Goal: Task Accomplishment & Management: Use online tool/utility

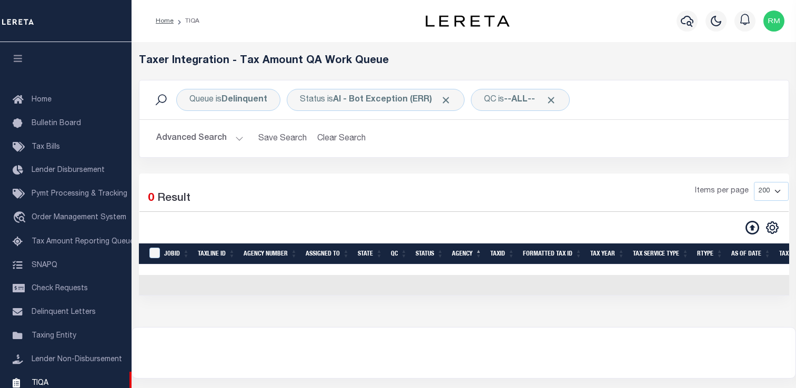
select select "200"
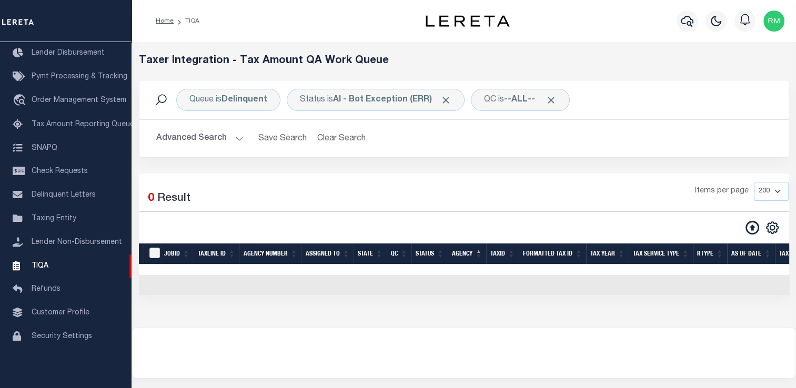
click at [233, 139] on button "Advanced Search" at bounding box center [199, 138] width 87 height 21
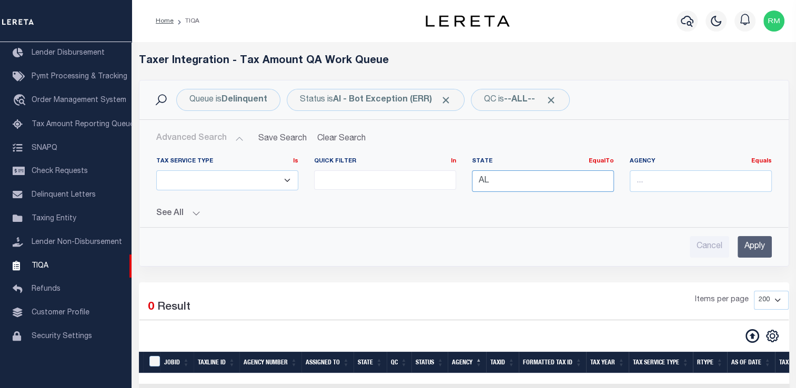
drag, startPoint x: 495, startPoint y: 177, endPoint x: 433, endPoint y: 169, distance: 62.7
click at [433, 169] on div "Tax Service Type Is Is Contains ESCROW NonESCROW Quick Filter In In View Only L…" at bounding box center [464, 178] width 632 height 43
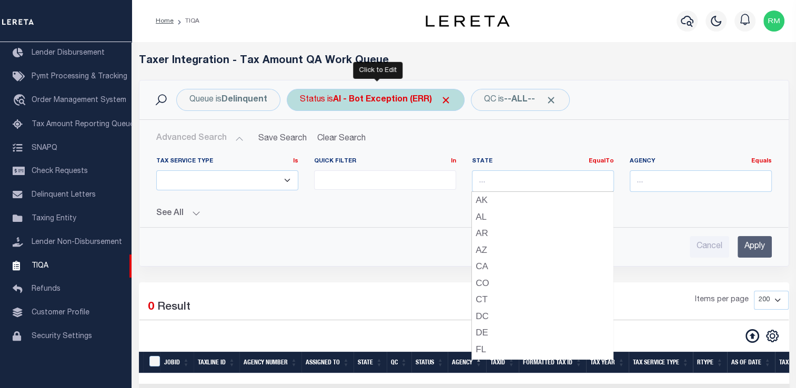
click at [383, 103] on b "AI - Bot Exception (ERR)" at bounding box center [392, 100] width 118 height 8
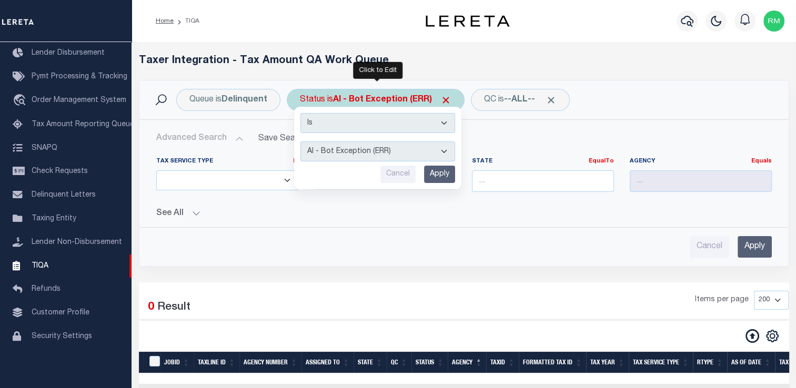
click at [375, 148] on select "AI - Bot Exception (ERR) AI - Bot Running (PLA) AI - Failed QA (FQA) AI - Prep …" at bounding box center [377, 152] width 155 height 20
select select "PLA"
click at [300, 142] on select "AI - Bot Exception (ERR) AI - Bot Running (PLA) AI - Failed QA (FQA) AI - Prep …" at bounding box center [377, 152] width 155 height 20
click at [440, 175] on input "Apply" at bounding box center [439, 174] width 31 height 17
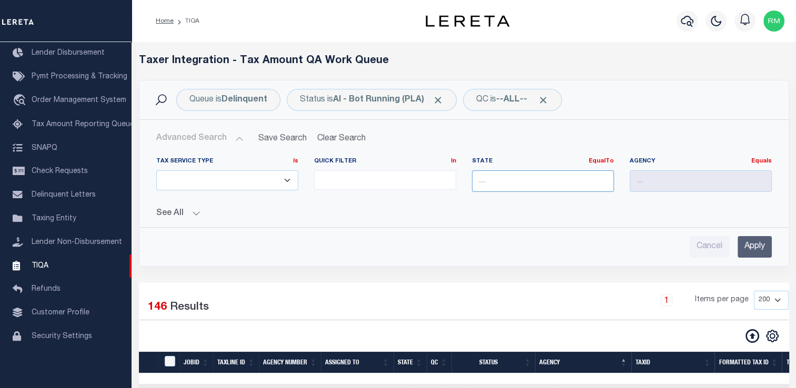
click at [532, 182] on input "text" at bounding box center [543, 182] width 142 height 22
click at [534, 199] on div "AL" at bounding box center [542, 200] width 141 height 17
type input "AL"
click at [750, 252] on input "Apply" at bounding box center [755, 247] width 34 height 22
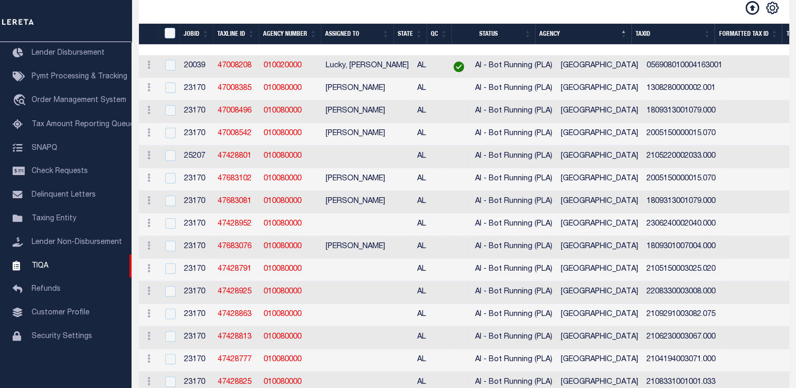
scroll to position [0, 0]
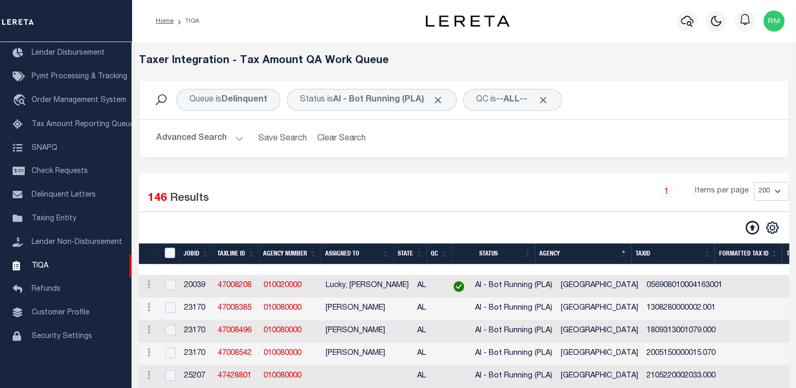
click at [172, 256] on input "TaxID" at bounding box center [170, 253] width 11 height 11
checkbox input "true"
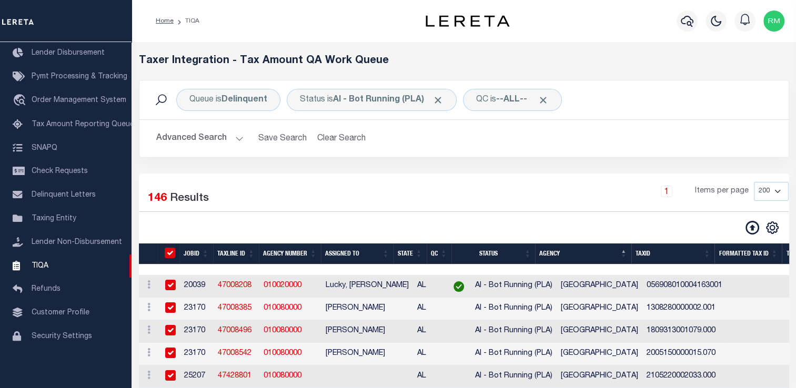
checkbox input "true"
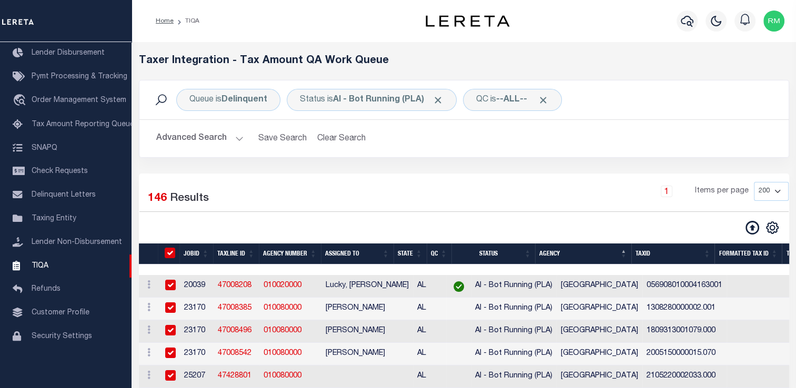
checkbox input "true"
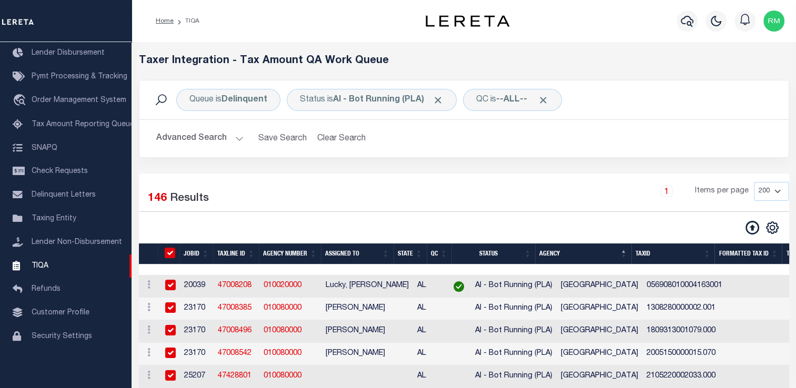
checkbox input "true"
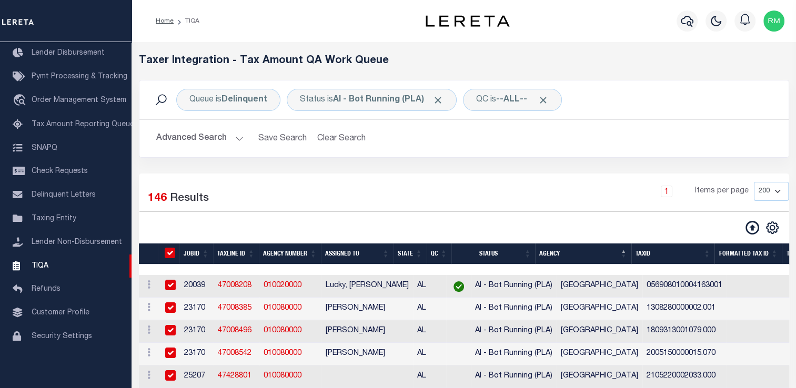
checkbox input "true"
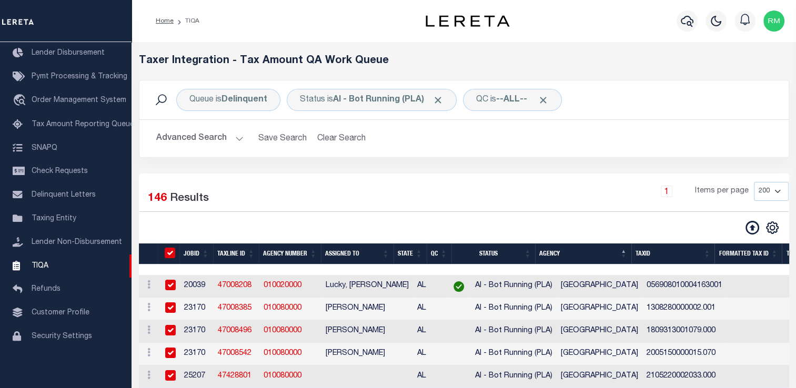
checkbox input "true"
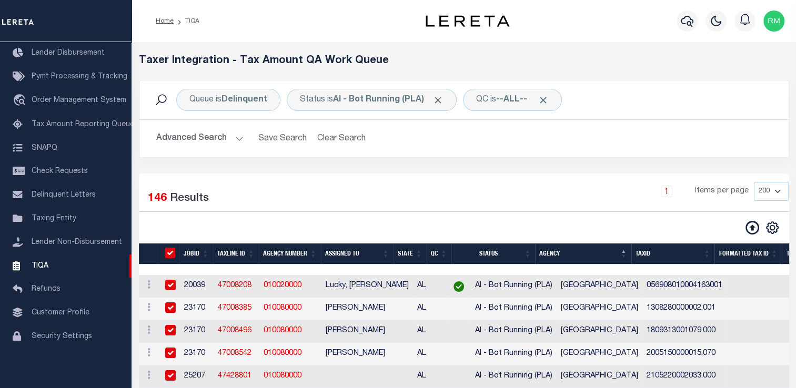
checkbox input "true"
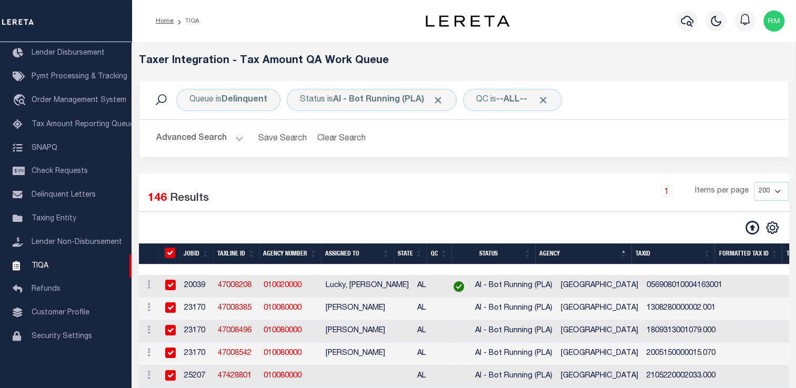
checkbox input "true"
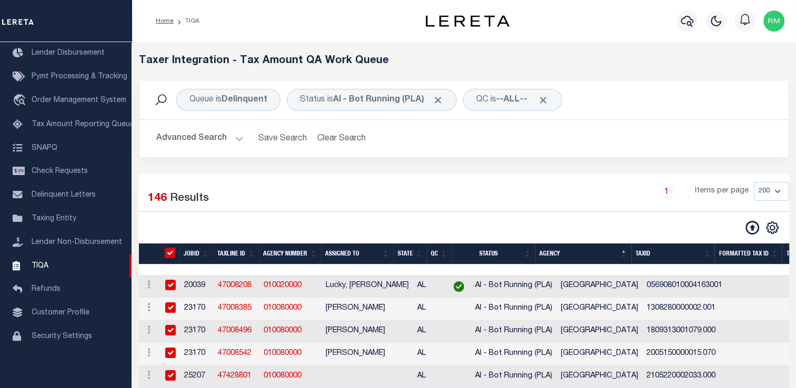
checkbox input "true"
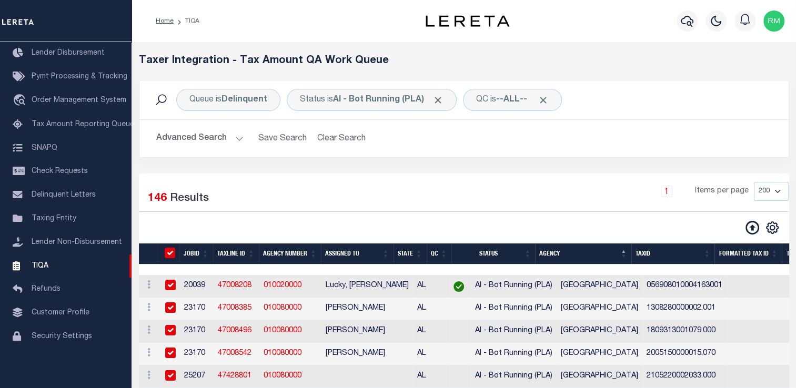
checkbox input "true"
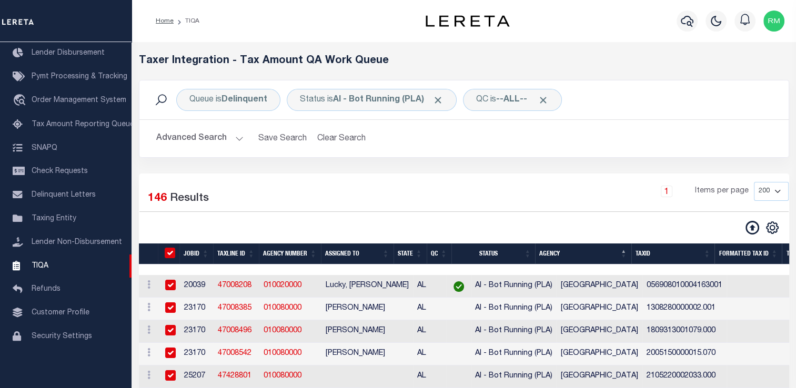
checkbox input "true"
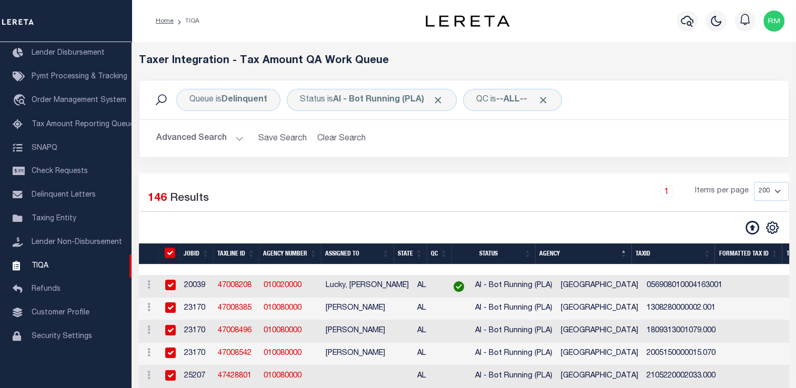
checkbox input "true"
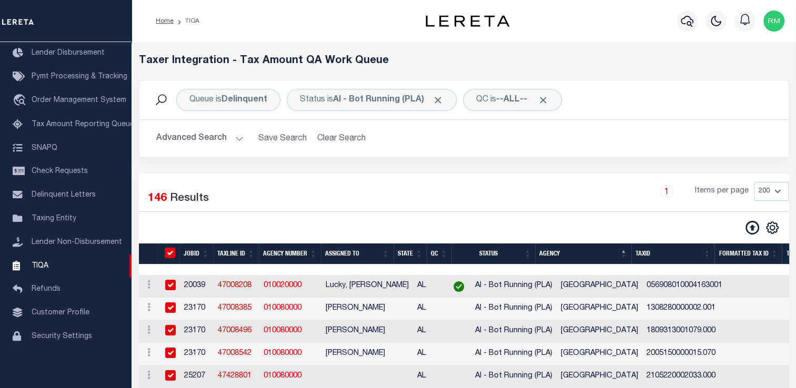
checkbox input "true"
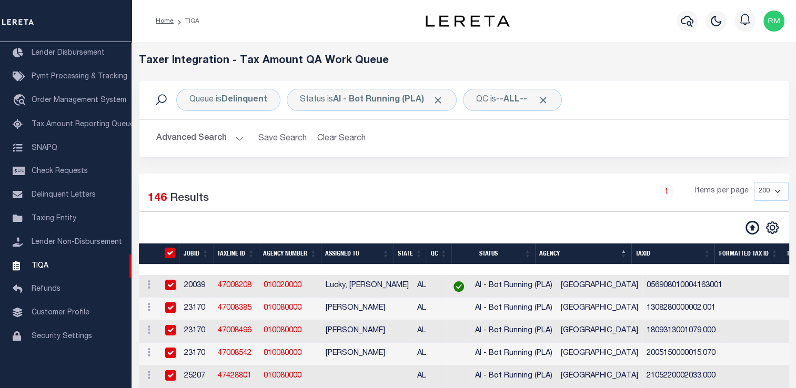
checkbox input "true"
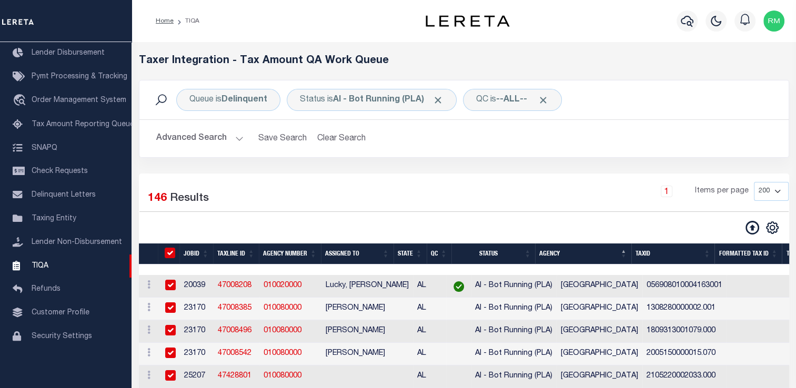
checkbox input "true"
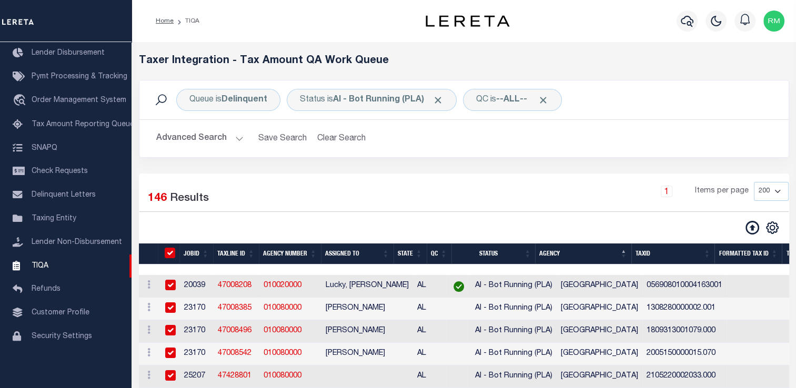
checkbox input "true"
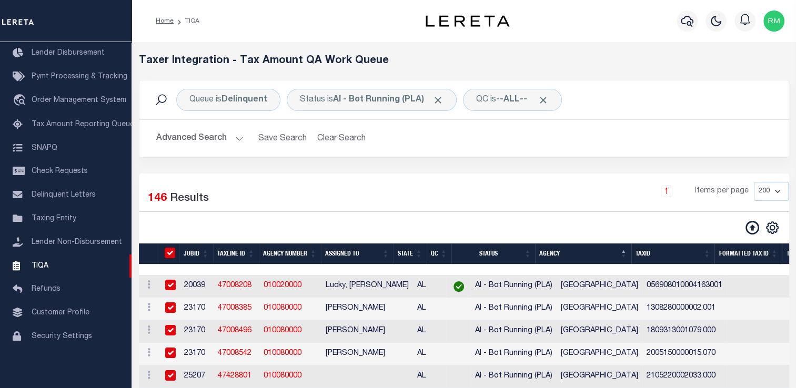
checkbox input "true"
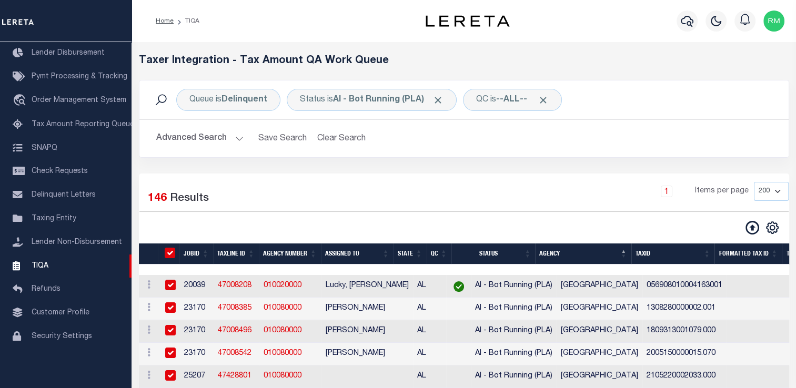
checkbox input "true"
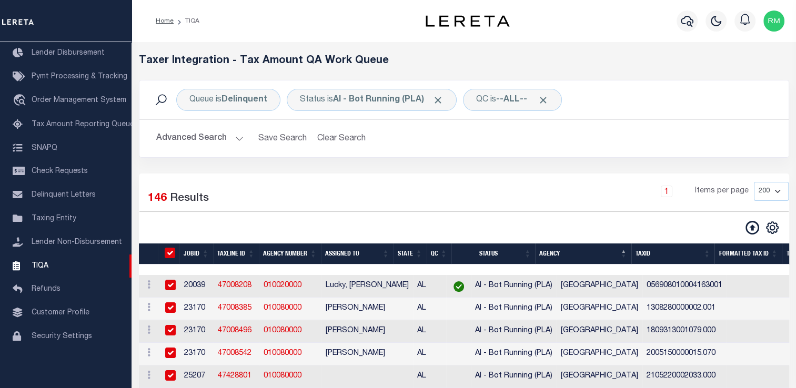
checkbox input "true"
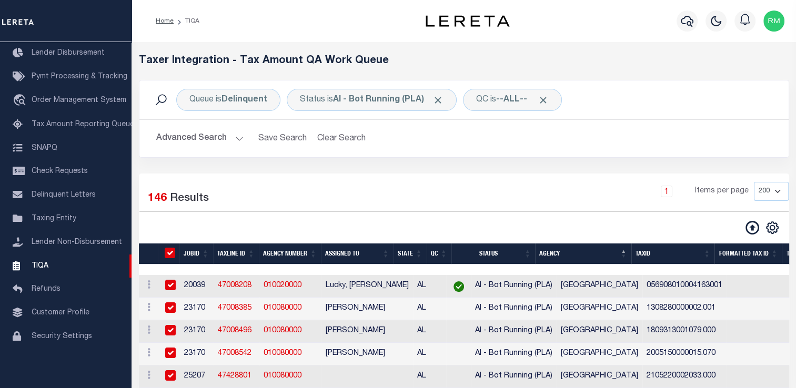
checkbox input "true"
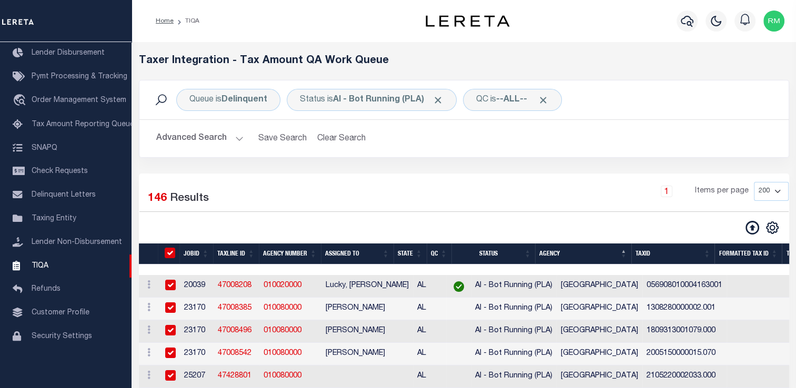
checkbox input "true"
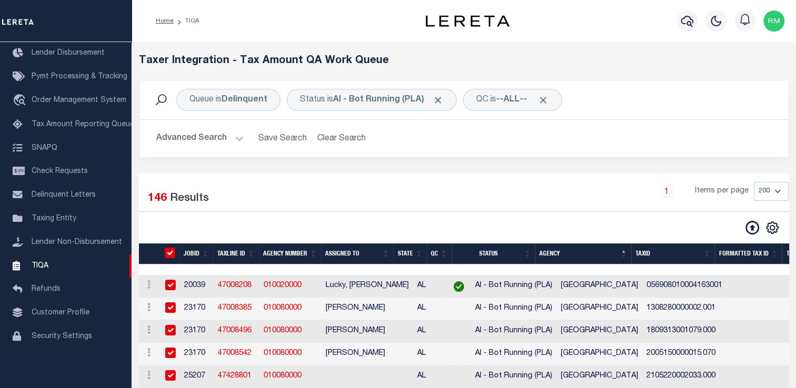
checkbox input "true"
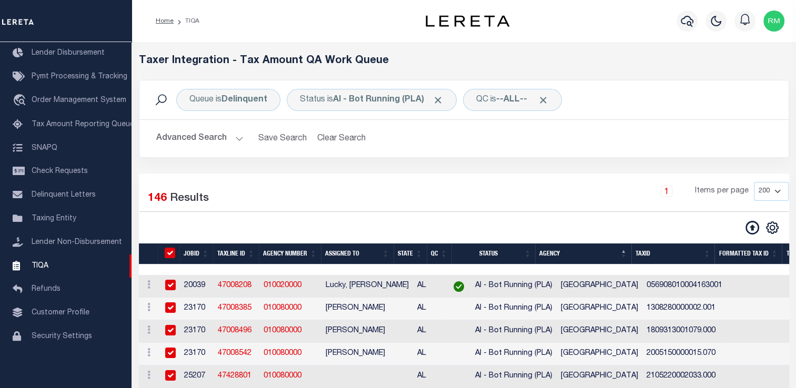
checkbox input "true"
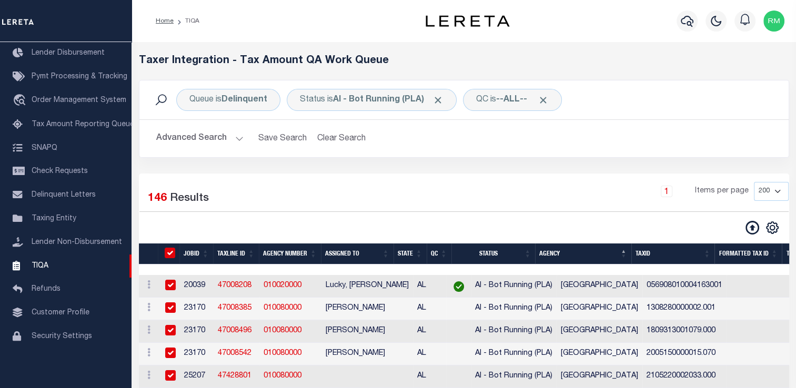
checkbox input "true"
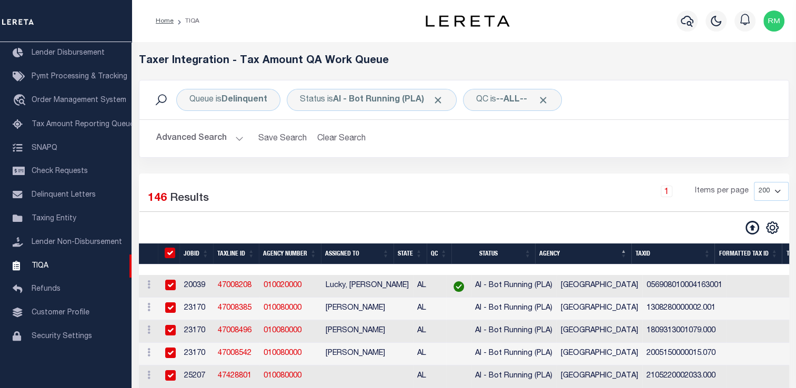
checkbox input "true"
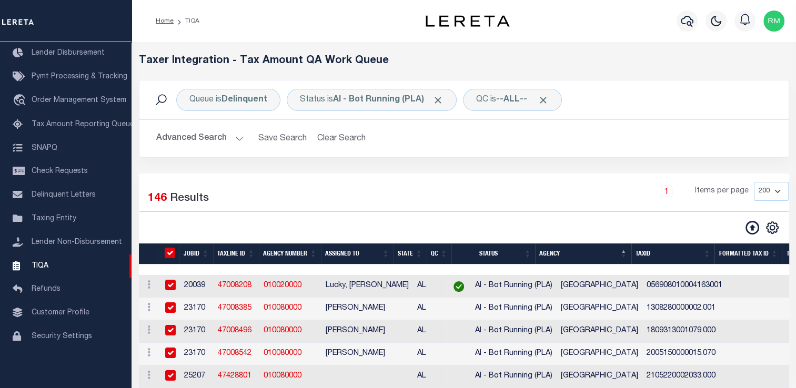
checkbox input "true"
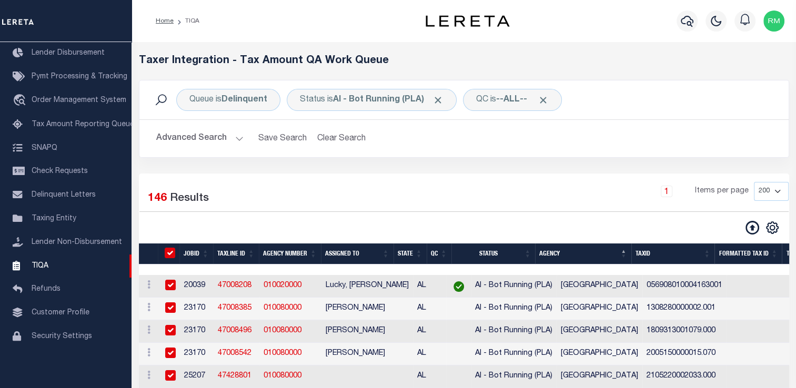
checkbox input "true"
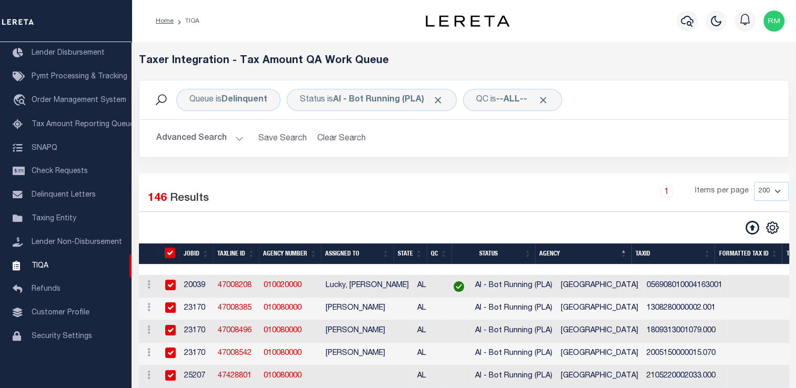
checkbox input "true"
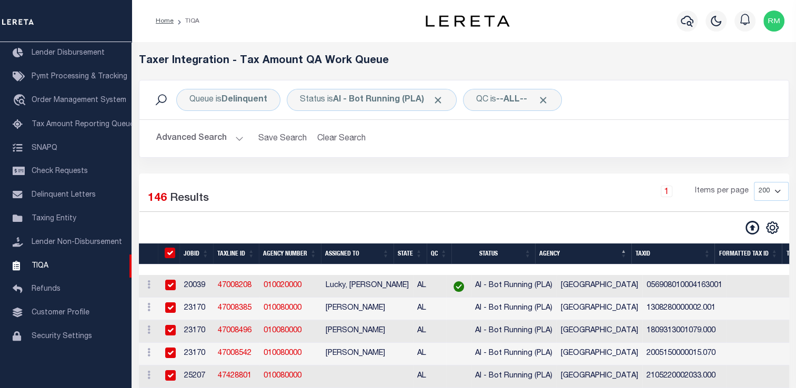
checkbox input "true"
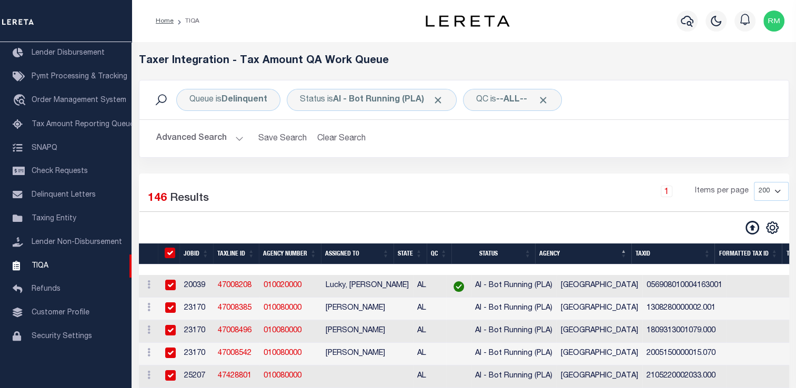
checkbox input "true"
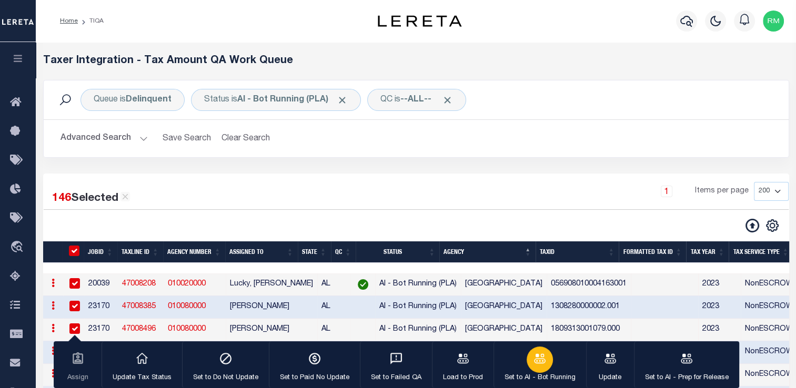
click at [544, 363] on div "button" at bounding box center [540, 360] width 26 height 26
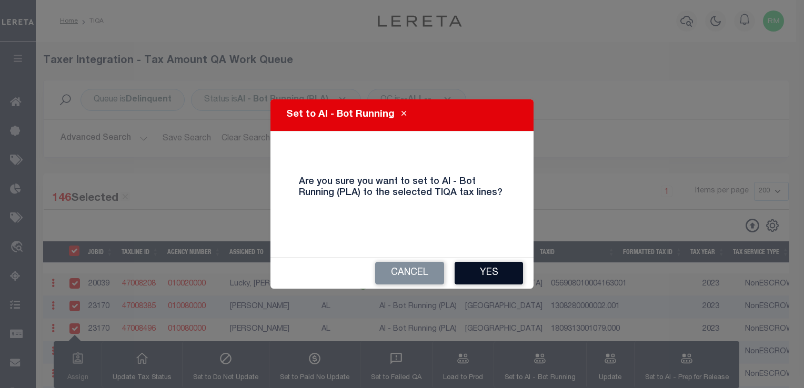
click at [486, 273] on button "Yes" at bounding box center [489, 273] width 68 height 23
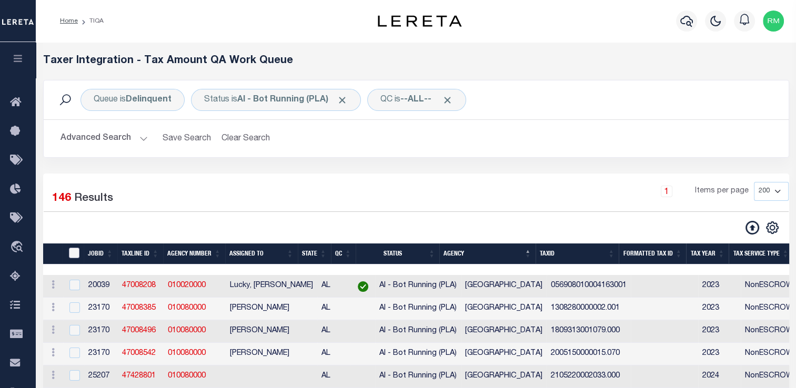
click at [75, 254] on input "TaxID" at bounding box center [74, 253] width 11 height 11
checkbox input "true"
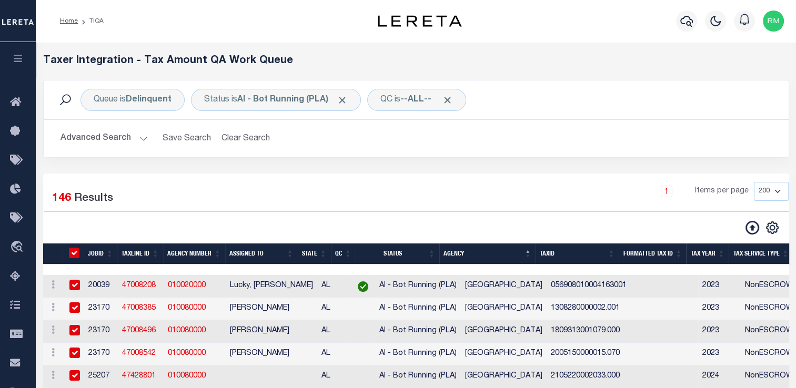
checkbox input "true"
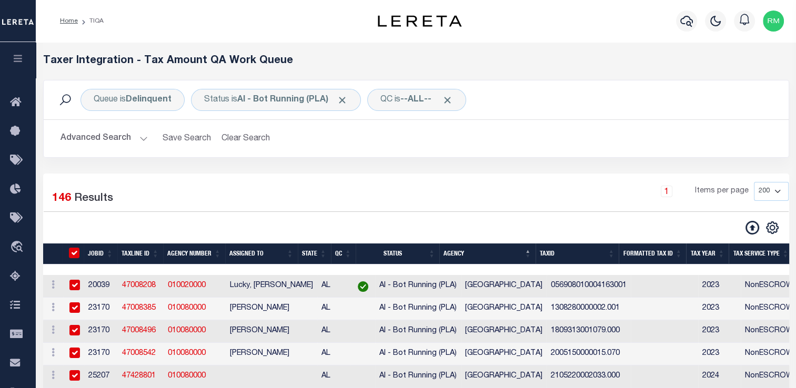
checkbox input "true"
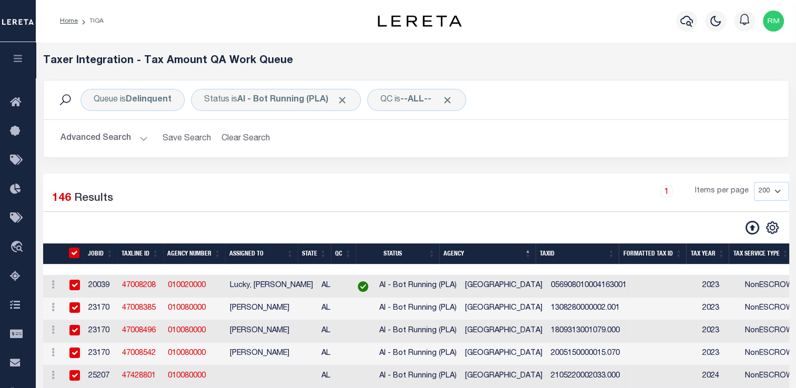
checkbox input "true"
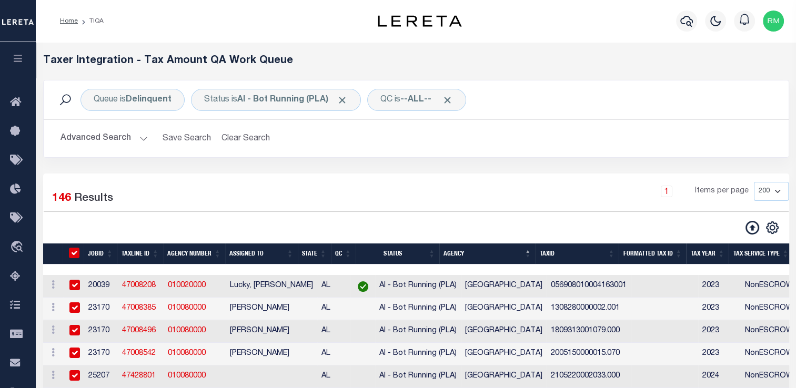
checkbox input "true"
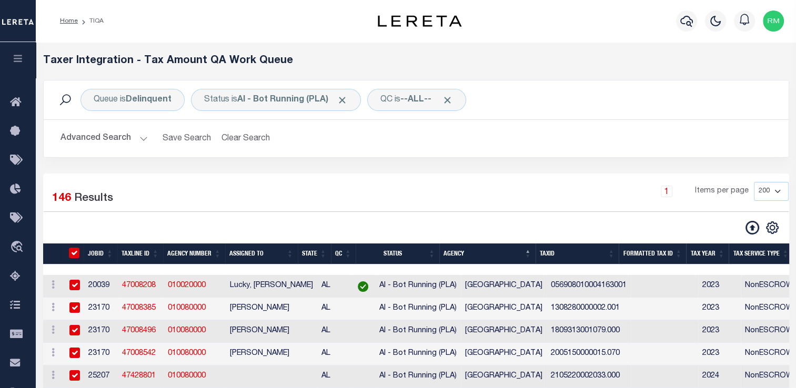
checkbox input "true"
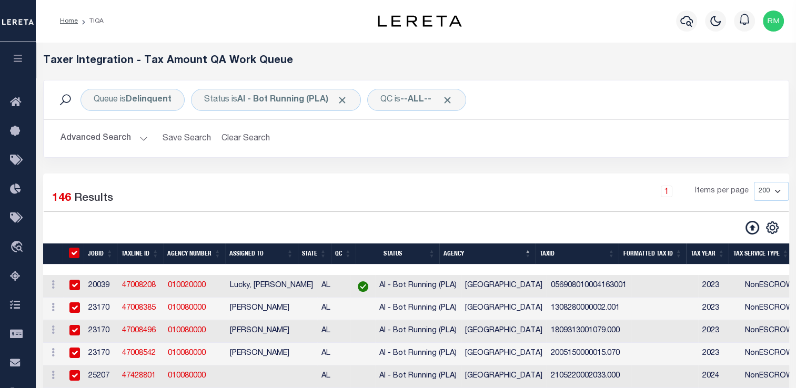
checkbox input "true"
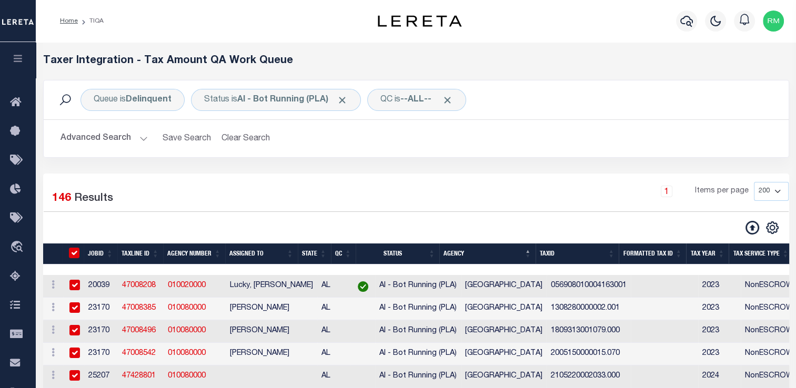
checkbox input "true"
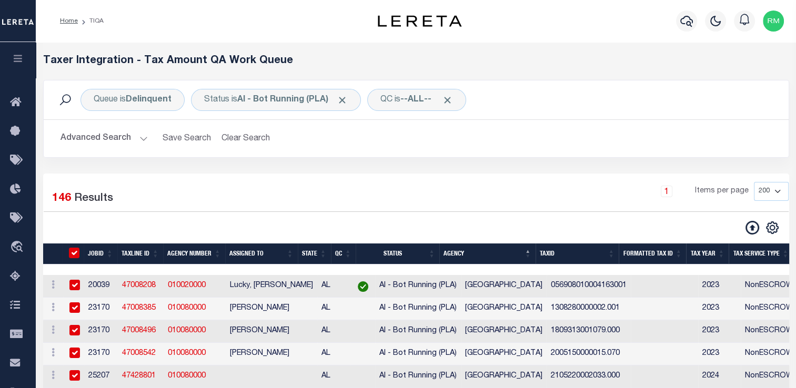
checkbox input "true"
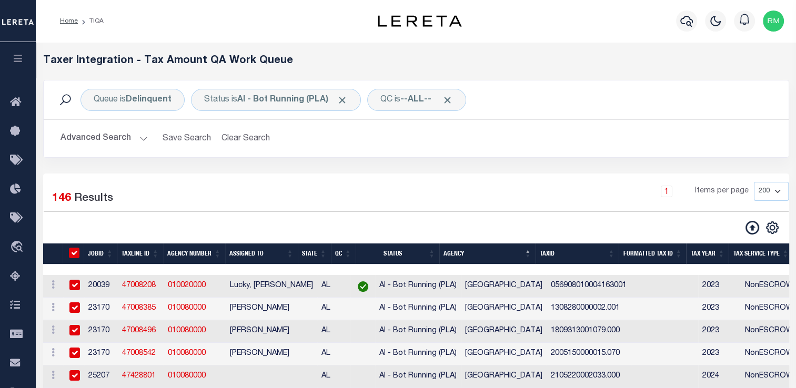
checkbox input "true"
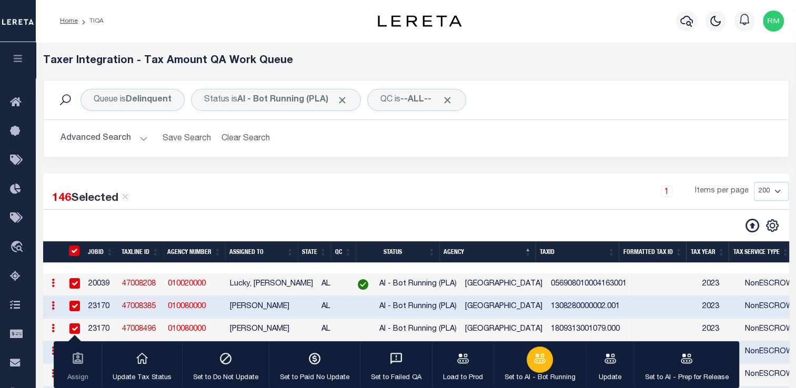
click at [545, 374] on p "Set to AI - Bot Running" at bounding box center [540, 378] width 71 height 11
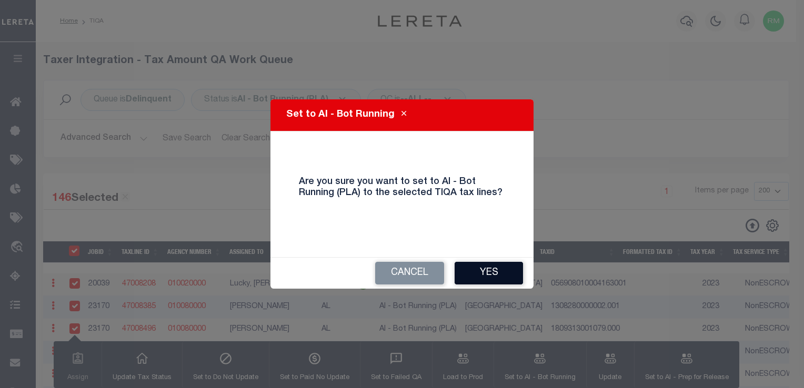
click at [493, 280] on button "Yes" at bounding box center [489, 273] width 68 height 23
